Goal: Navigation & Orientation: Understand site structure

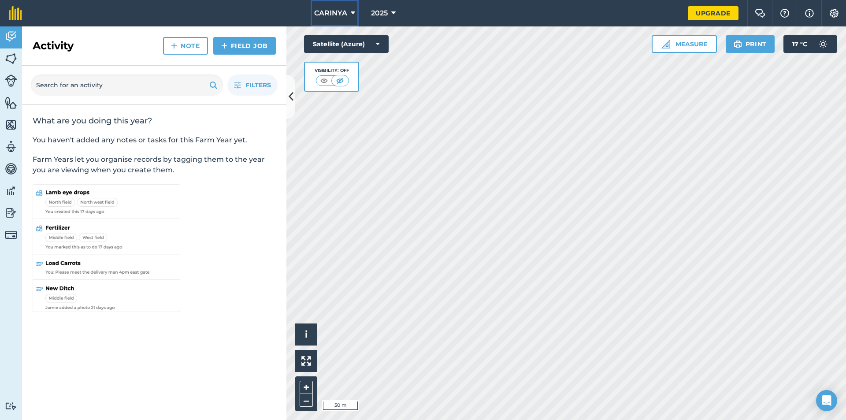
click at [337, 7] on button "CARINYA" at bounding box center [335, 13] width 48 height 26
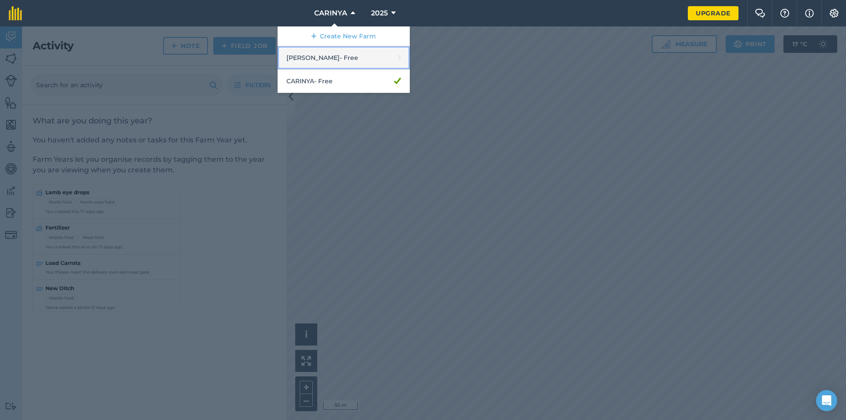
click at [322, 55] on link "Augustine - Free" at bounding box center [343, 57] width 132 height 23
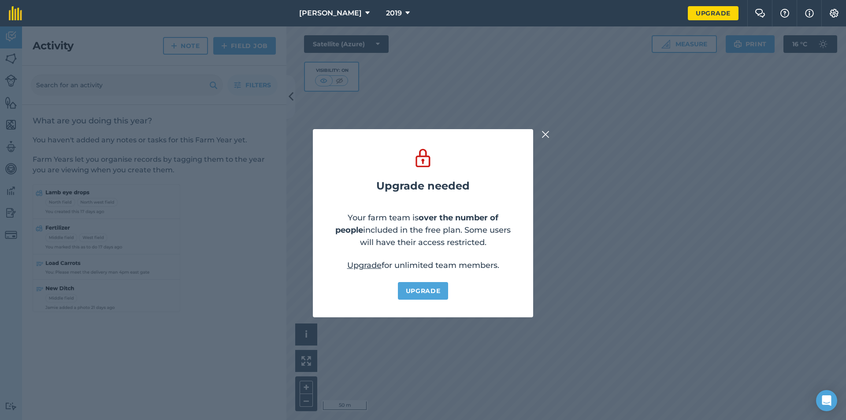
click at [550, 133] on button at bounding box center [545, 134] width 11 height 11
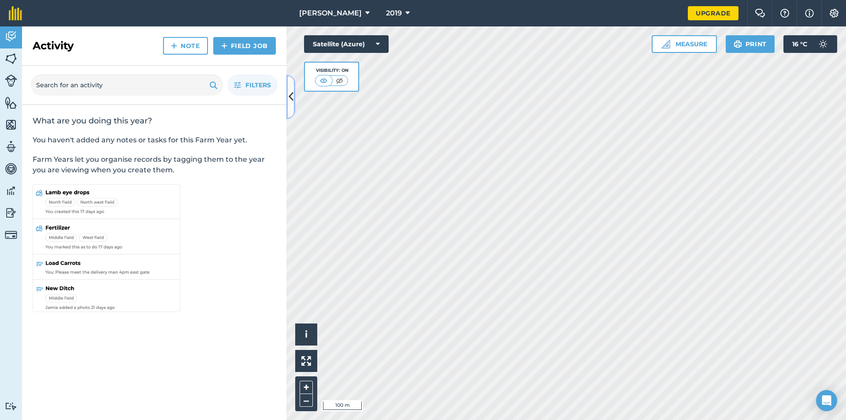
click at [290, 100] on icon at bounding box center [291, 96] width 5 height 15
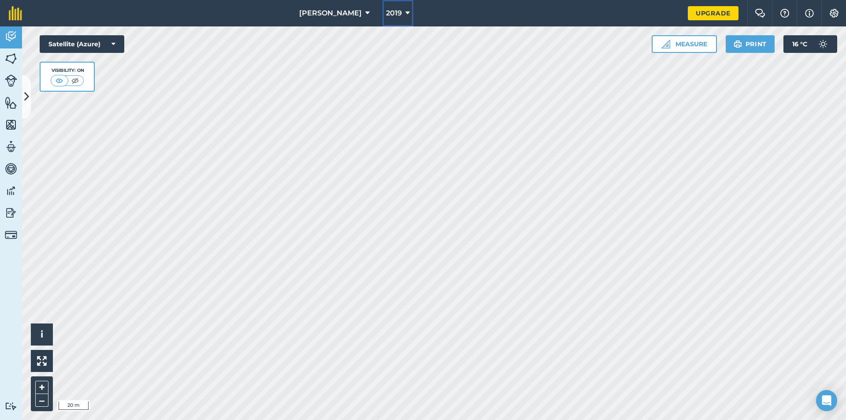
click at [390, 16] on button "2019" at bounding box center [397, 13] width 31 height 26
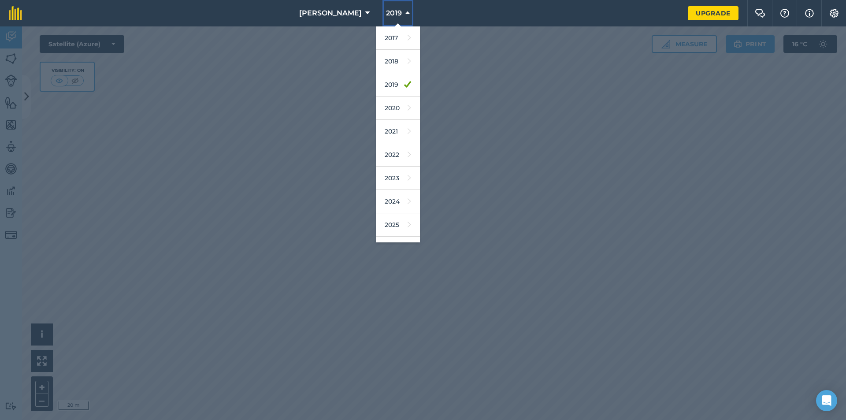
click at [390, 16] on button "2019" at bounding box center [397, 13] width 31 height 26
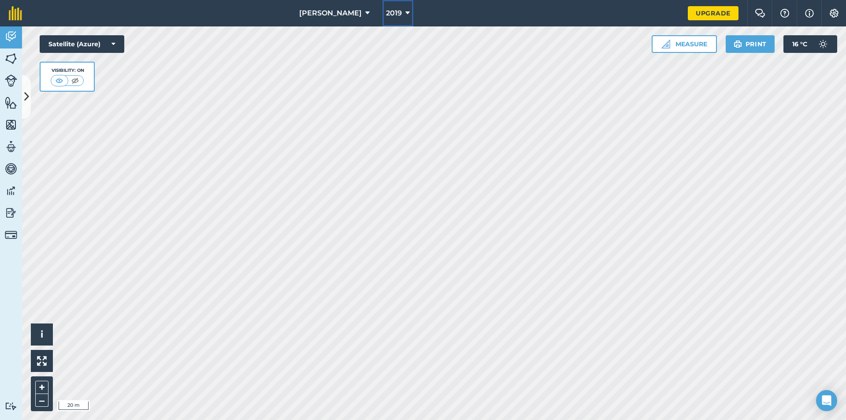
click at [389, 17] on span "2019" at bounding box center [394, 13] width 16 height 11
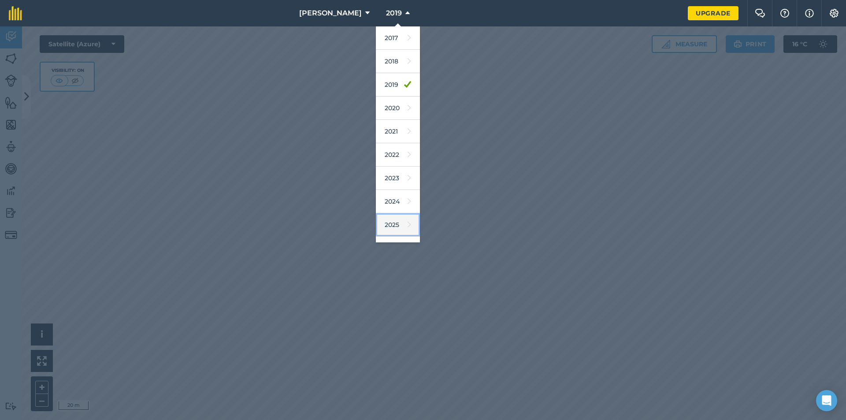
click at [377, 226] on link "2025" at bounding box center [398, 224] width 44 height 23
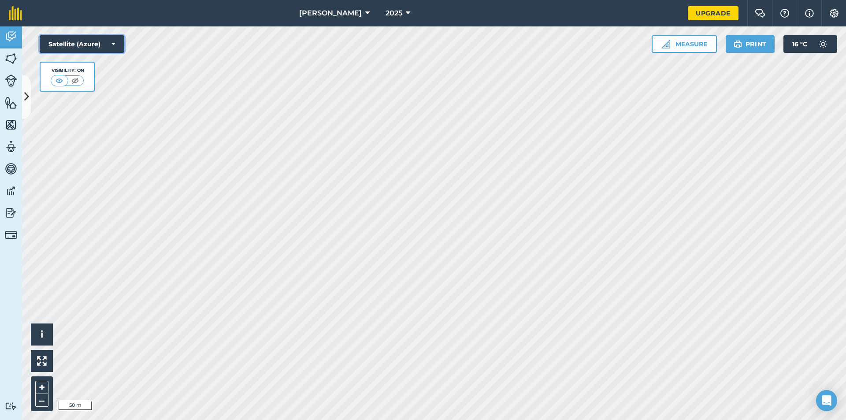
click at [101, 44] on button "Satellite (Azure)" at bounding box center [82, 44] width 85 height 18
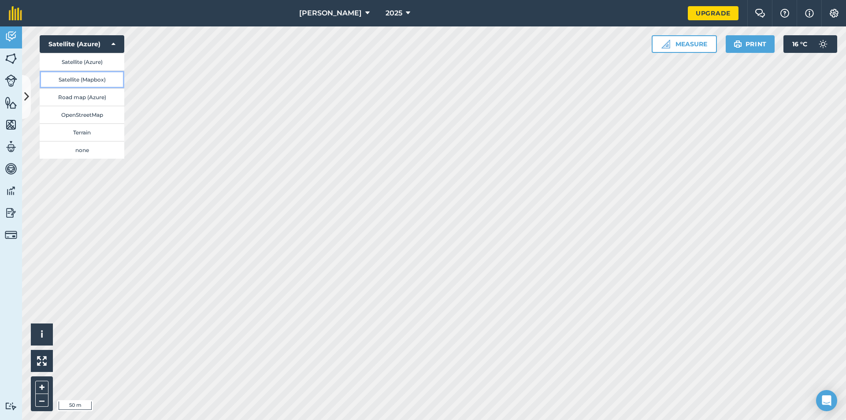
click at [99, 78] on button "Satellite (Mapbox)" at bounding box center [82, 79] width 85 height 18
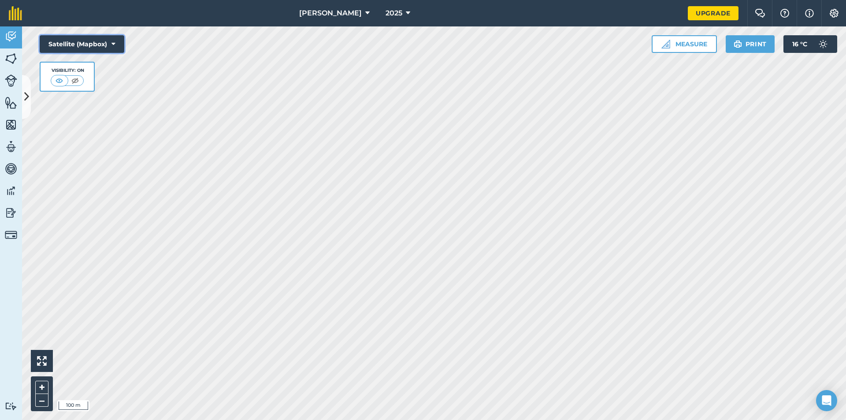
click at [91, 43] on button "Satellite (Mapbox)" at bounding box center [82, 44] width 85 height 18
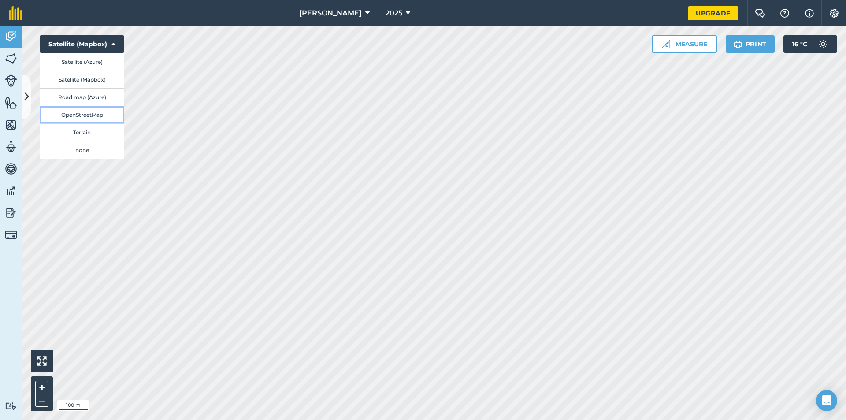
click at [87, 118] on button "OpenStreetMap" at bounding box center [82, 115] width 85 height 18
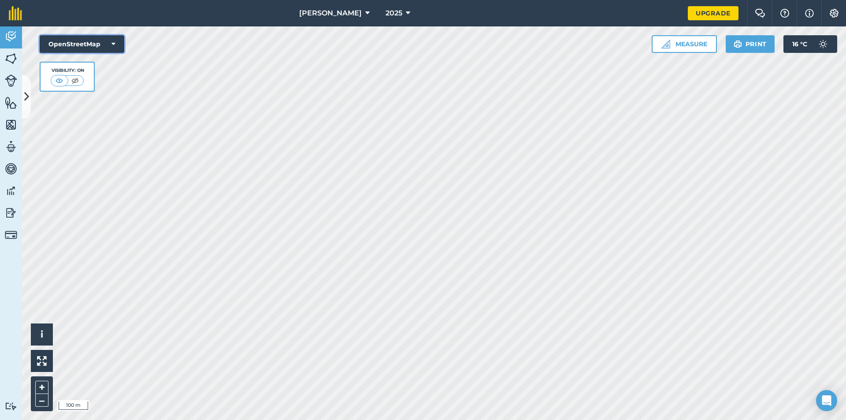
click at [87, 49] on button "OpenStreetMap" at bounding box center [82, 44] width 85 height 18
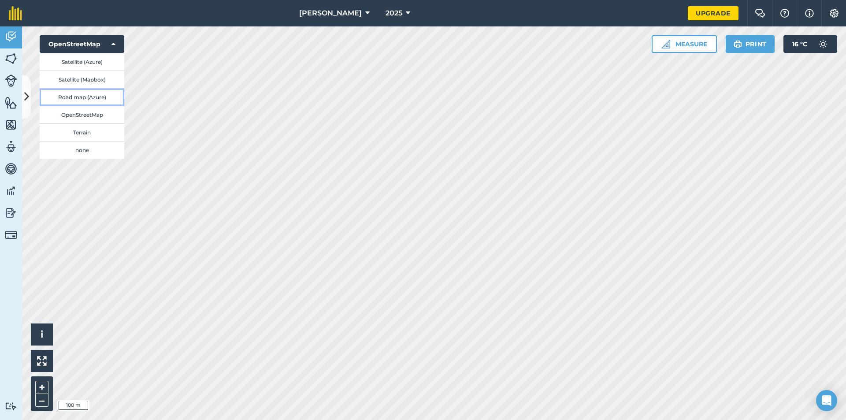
click at [85, 102] on button "Road map (Azure)" at bounding box center [82, 97] width 85 height 18
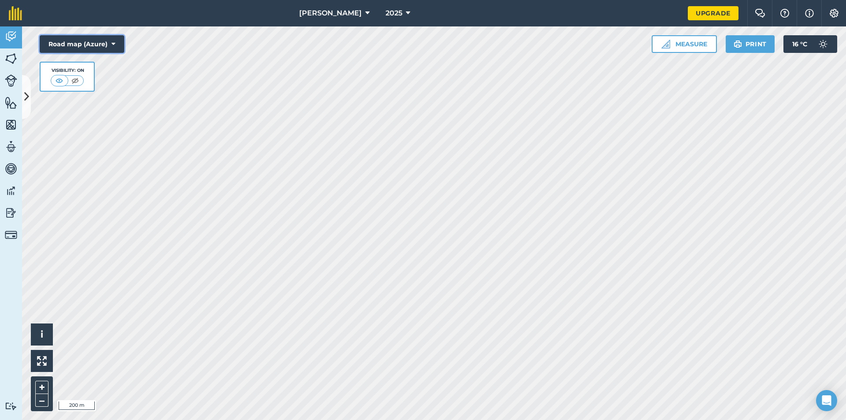
click at [99, 48] on button "Road map (Azure)" at bounding box center [82, 44] width 85 height 18
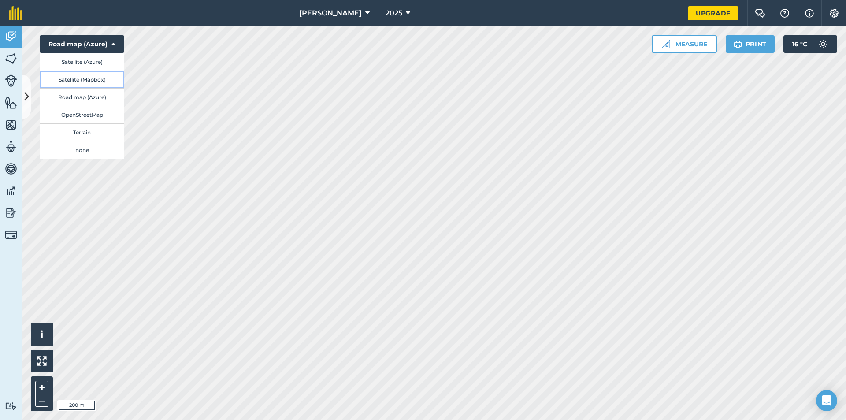
click at [95, 79] on button "Satellite (Mapbox)" at bounding box center [82, 79] width 85 height 18
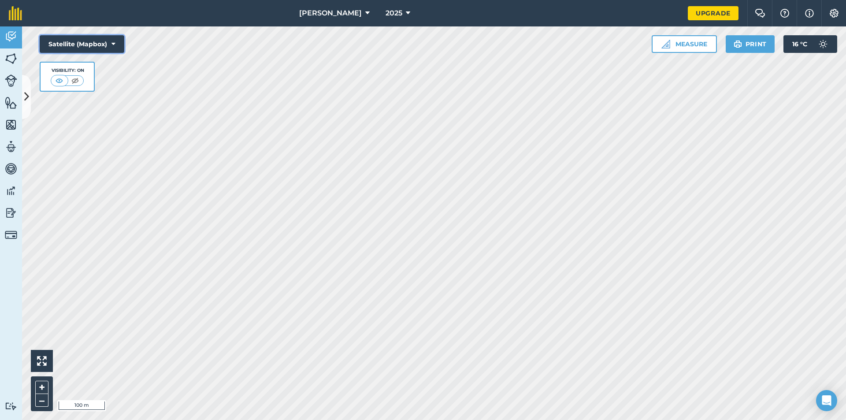
click at [96, 47] on button "Satellite (Mapbox)" at bounding box center [82, 44] width 85 height 18
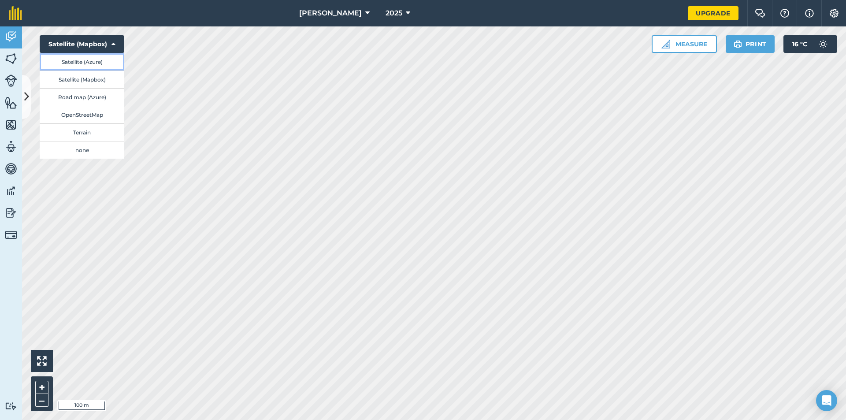
click at [94, 67] on button "Satellite (Azure)" at bounding box center [82, 62] width 85 height 18
